Goal: Find specific page/section: Find specific page/section

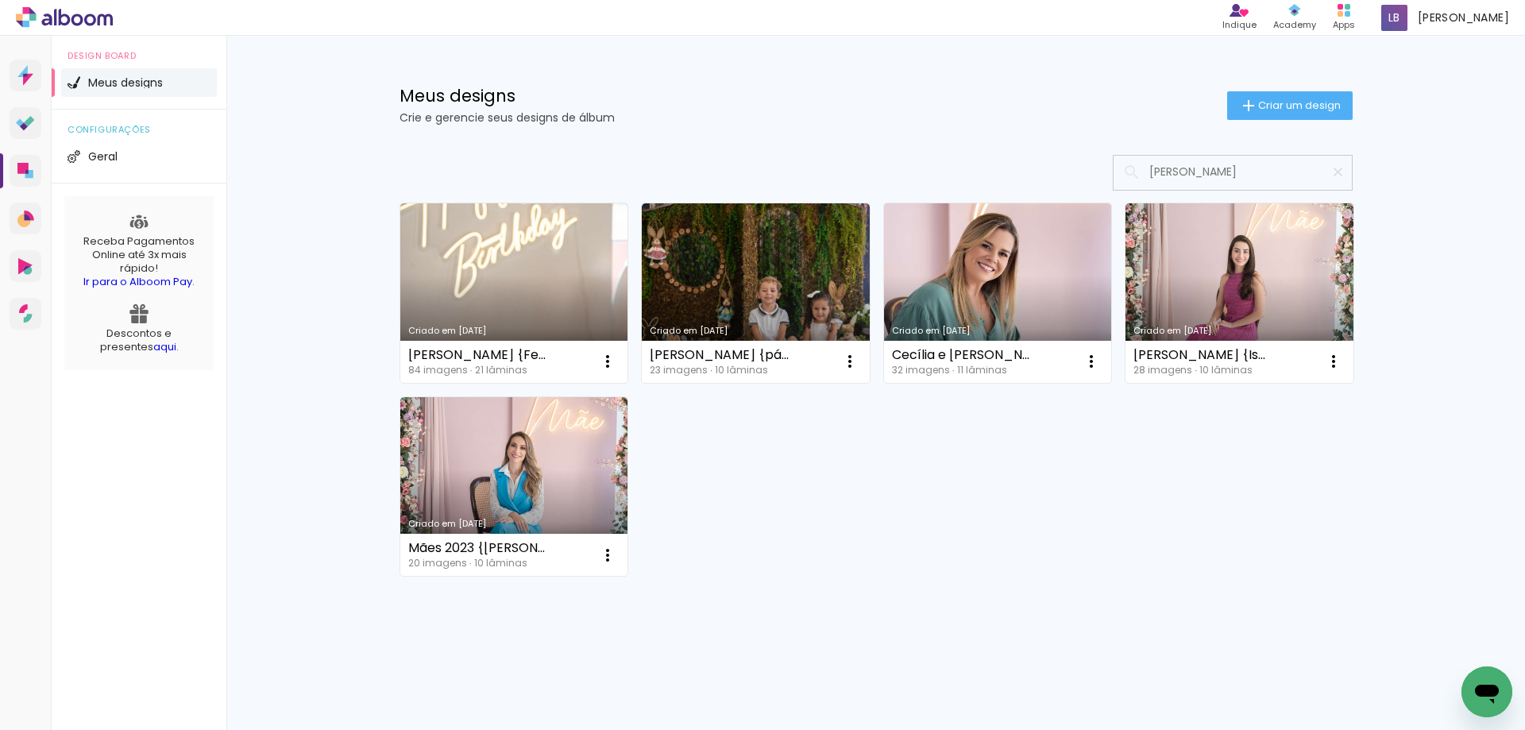
type input "[PERSON_NAME]"
type paper-input "[PERSON_NAME]"
click at [535, 257] on link "Criado em [DATE]" at bounding box center [514, 293] width 228 height 180
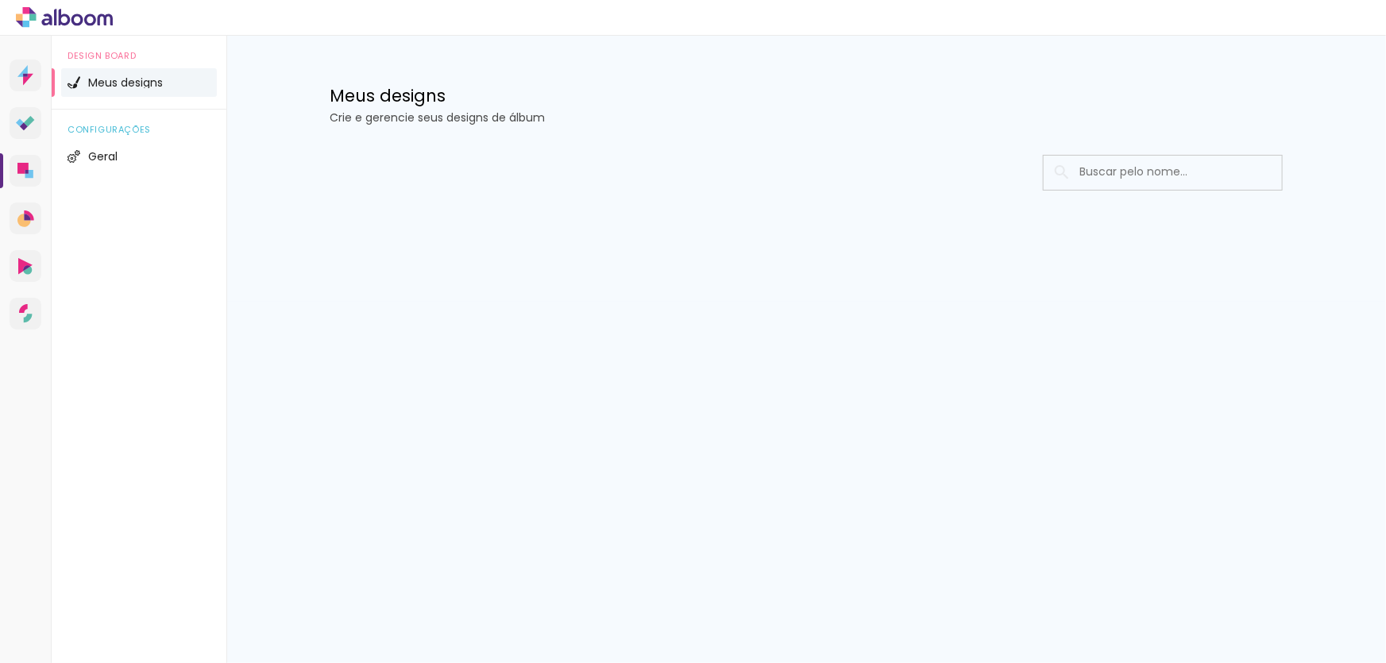
click at [161, 87] on span "Meus designs" at bounding box center [125, 82] width 75 height 11
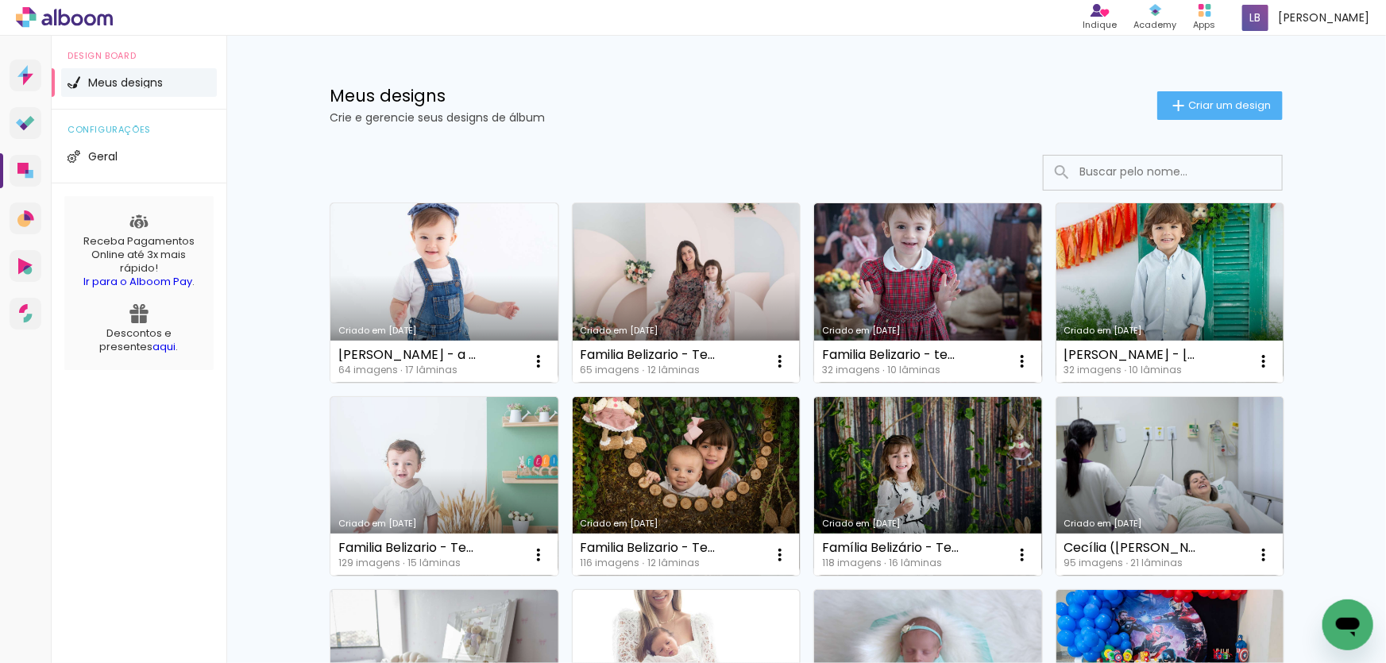
click at [1171, 170] on input at bounding box center [1185, 172] width 226 height 33
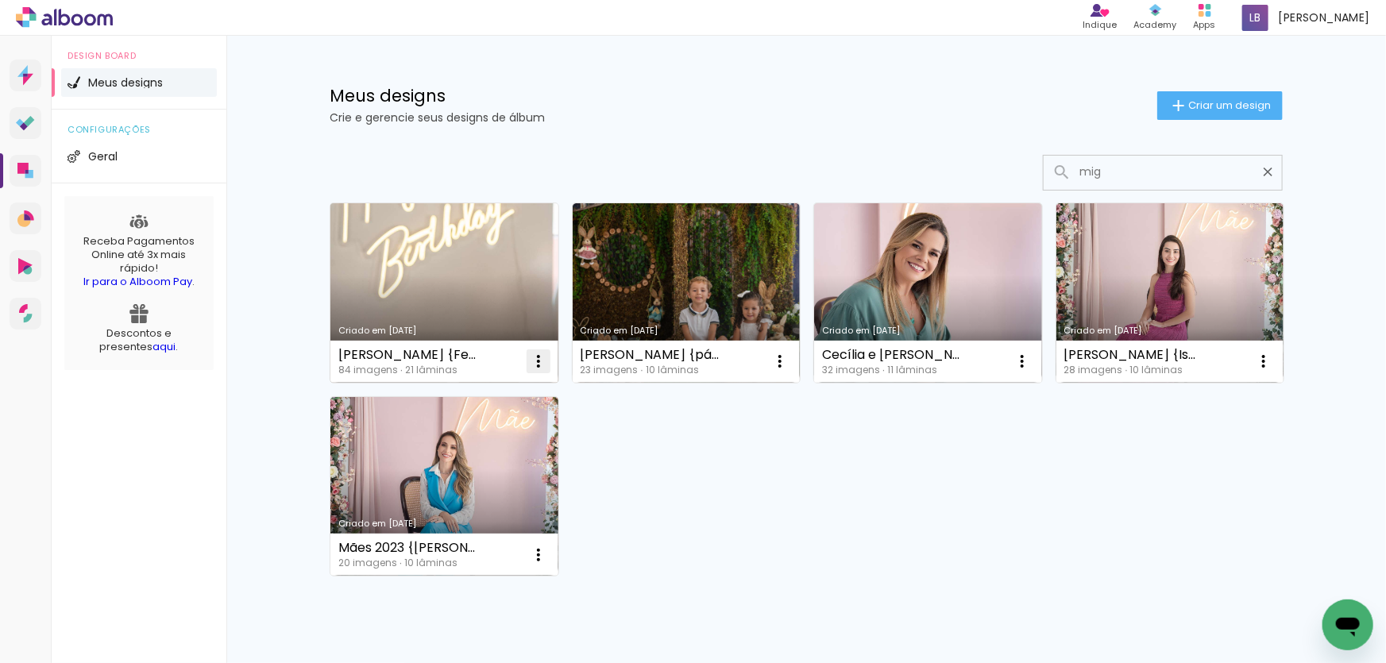
type input "mig"
type paper-input "mig"
click at [535, 365] on iron-icon at bounding box center [538, 361] width 19 height 19
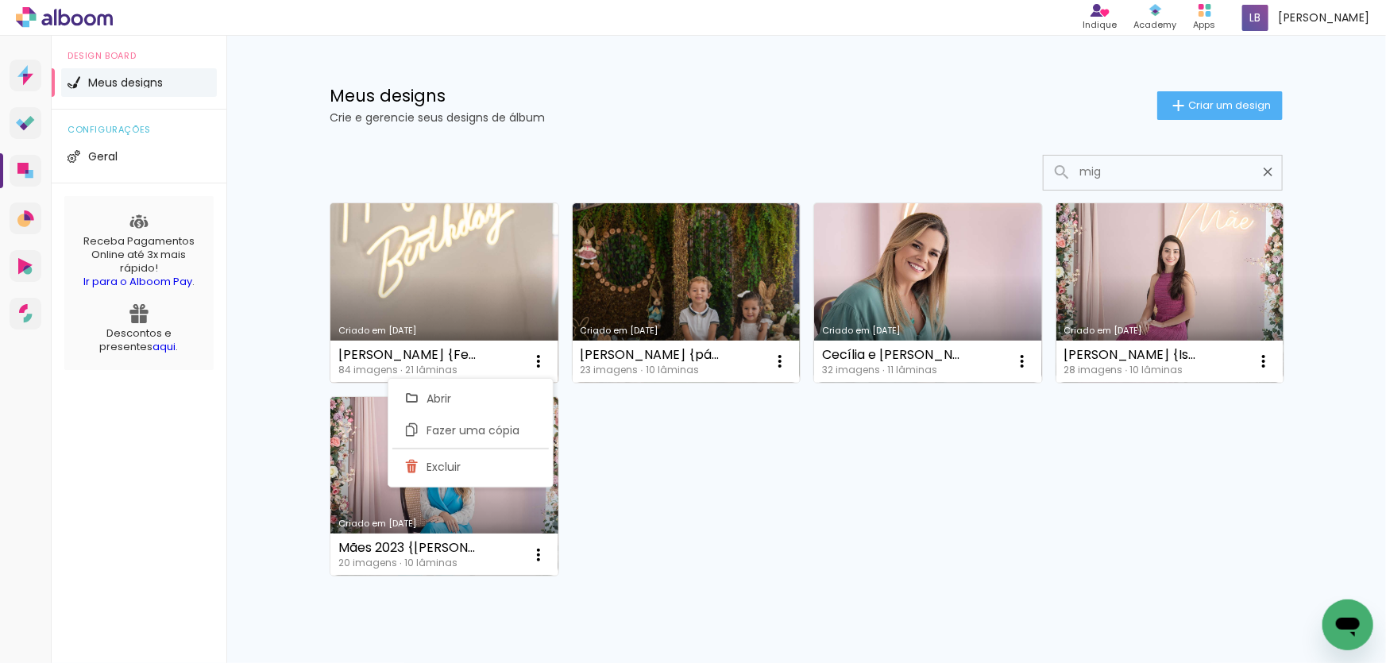
click at [425, 308] on link "Criado em [DATE]" at bounding box center [444, 293] width 228 height 180
